Goal: Task Accomplishment & Management: Manage account settings

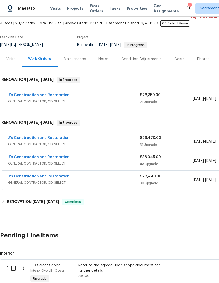
scroll to position [28, 0]
click at [20, 94] on link "J's Construction and Restoration" at bounding box center [39, 95] width 62 height 4
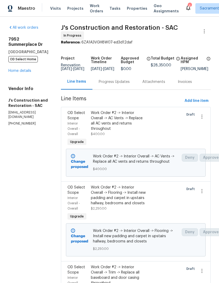
click at [17, 69] on link "Home details" at bounding box center [19, 71] width 23 height 4
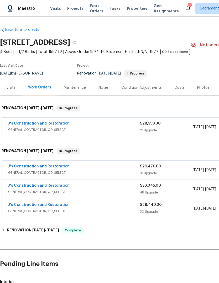
click at [22, 173] on span "GENERAL_CONTRACTOR, OD_SELECT" at bounding box center [74, 172] width 132 height 5
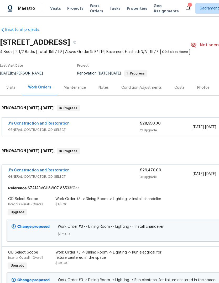
click at [17, 170] on link "J's Construction and Restoration" at bounding box center [39, 170] width 62 height 4
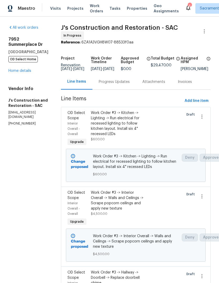
click at [22, 69] on link "Home details" at bounding box center [19, 71] width 23 height 4
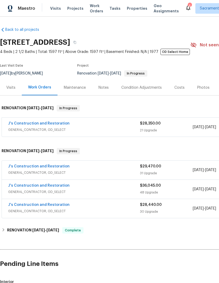
click at [21, 193] on span "GENERAL_CONTRACTOR, OD_SELECT" at bounding box center [74, 191] width 132 height 5
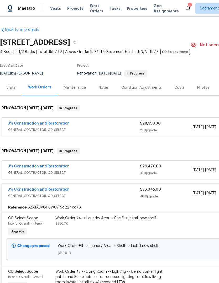
click at [16, 188] on link "J's Construction and Restoration" at bounding box center [39, 190] width 62 height 4
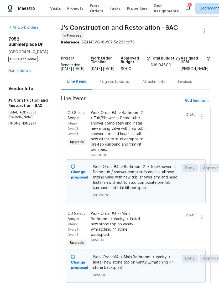
click at [16, 69] on link "Home details" at bounding box center [19, 71] width 23 height 4
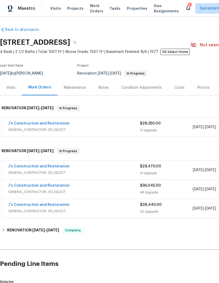
click at [21, 204] on link "J's Construction and Restoration" at bounding box center [39, 205] width 62 height 4
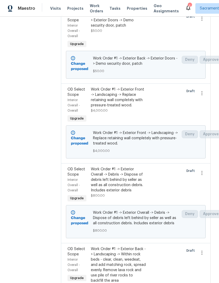
scroll to position [481, 0]
click at [188, 7] on div "4" at bounding box center [190, 5] width 4 height 5
click at [186, 6] on icon at bounding box center [188, 7] width 4 height 5
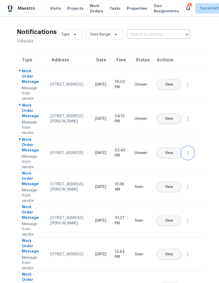
click at [191, 159] on button "button" at bounding box center [188, 152] width 13 height 13
click at [176, 158] on div "Mark Seen" at bounding box center [158, 158] width 41 height 5
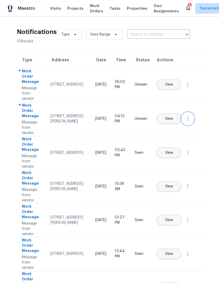
click at [188, 122] on icon "button" at bounding box center [188, 118] width 6 height 6
click at [176, 128] on link "Mark Seen" at bounding box center [158, 125] width 45 height 8
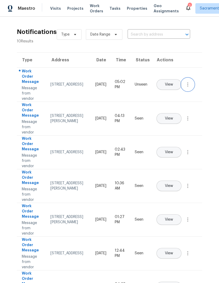
click at [190, 88] on icon "button" at bounding box center [188, 84] width 6 height 6
click at [176, 93] on div "Mark Seen" at bounding box center [158, 90] width 41 height 5
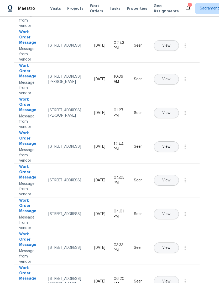
scroll to position [106, 2]
click at [185, 5] on icon at bounding box center [188, 7] width 6 height 6
